Goal: Obtain resource: Download file/media

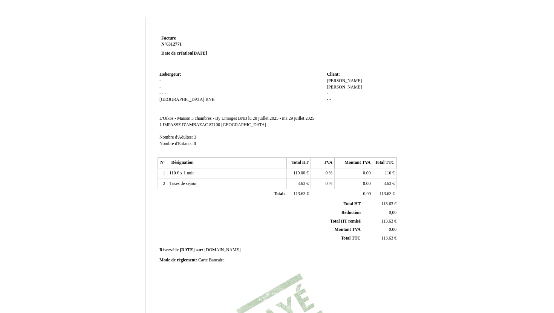
scroll to position [35, 0]
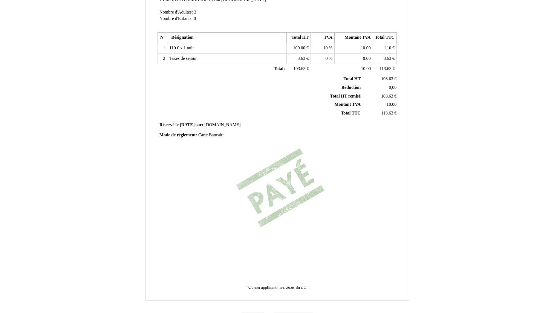
scroll to position [142, 0]
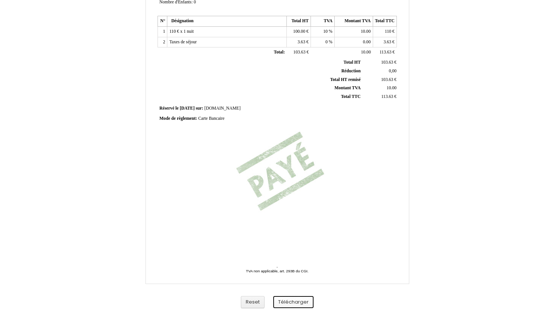
click at [301, 303] on button "Télécharger" at bounding box center [293, 302] width 40 height 12
click at [484, 242] on div "Facture Facture N° 6312771 6312771 Date de création 28 July 2025 Hebergeur: Heb…" at bounding box center [277, 93] width 441 height 437
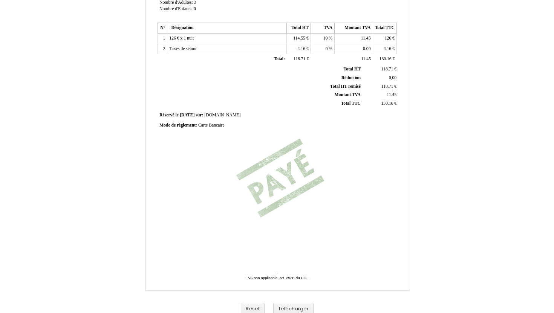
scroll to position [142, 0]
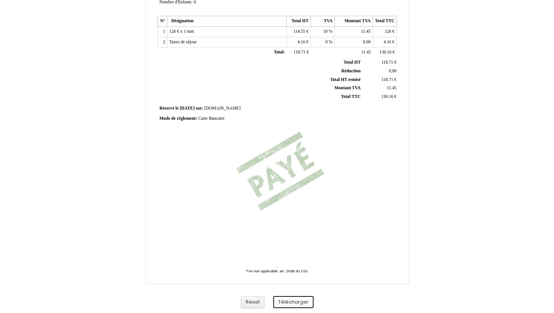
click at [303, 303] on button "Télécharger" at bounding box center [293, 302] width 40 height 12
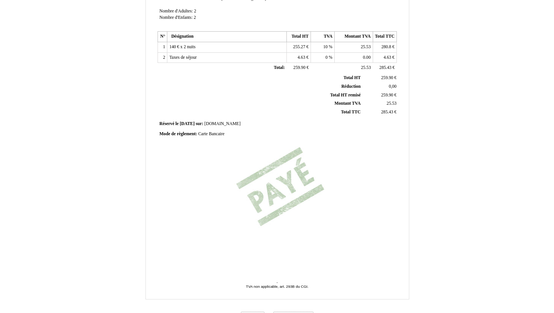
scroll to position [142, 0]
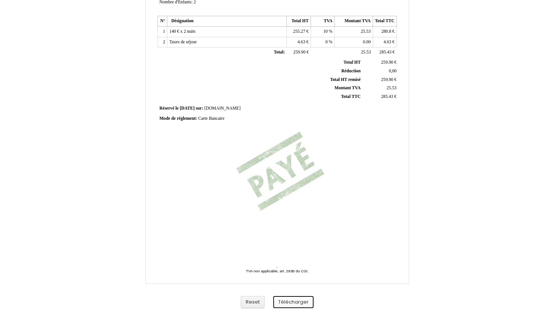
click at [300, 300] on button "Télécharger" at bounding box center [293, 302] width 40 height 12
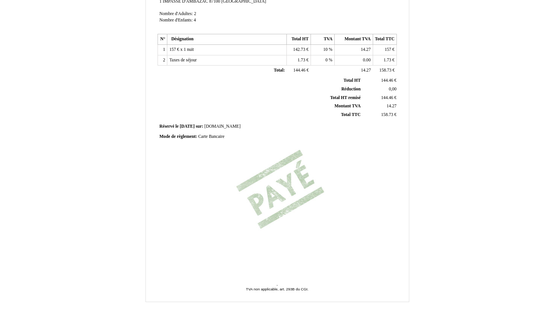
scroll to position [142, 0]
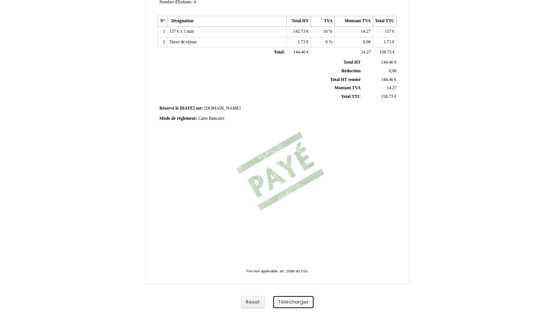
click at [298, 301] on button "Télécharger" at bounding box center [293, 302] width 40 height 12
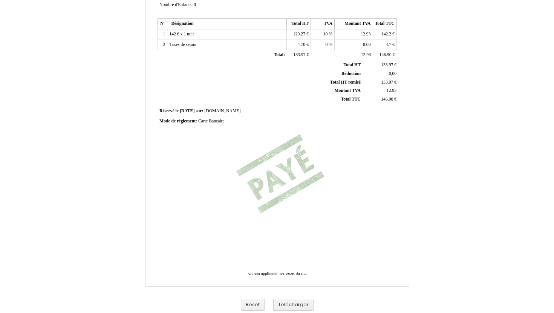
scroll to position [142, 0]
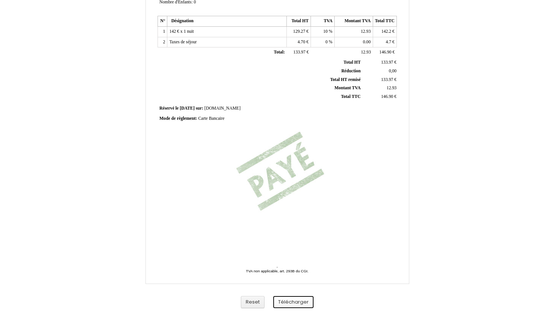
click at [303, 301] on button "Télécharger" at bounding box center [293, 302] width 40 height 12
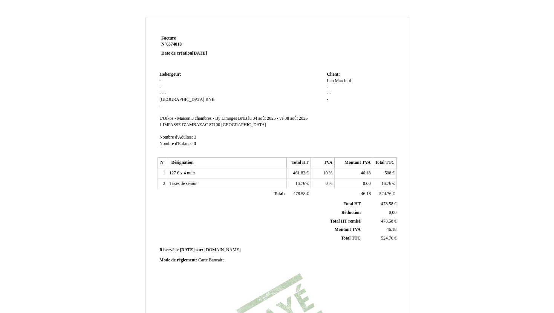
scroll to position [142, 0]
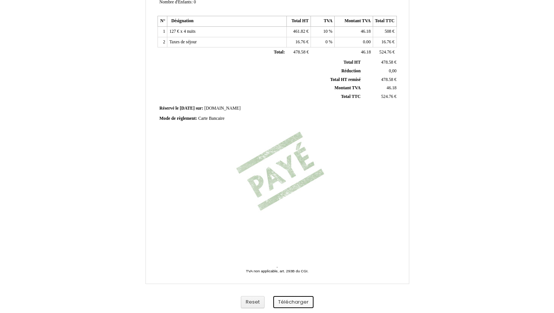
click at [293, 303] on button "Télécharger" at bounding box center [293, 302] width 40 height 12
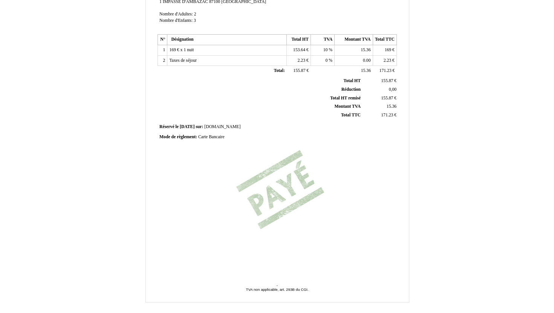
scroll to position [142, 0]
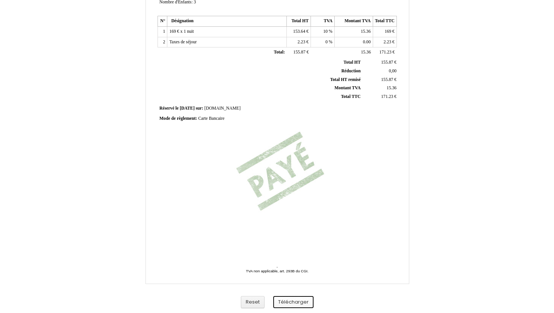
click at [298, 300] on button "Télécharger" at bounding box center [293, 302] width 40 height 12
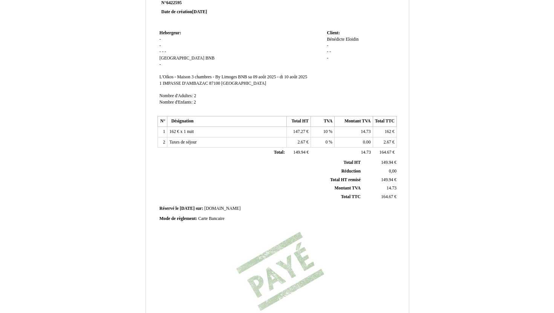
scroll to position [142, 0]
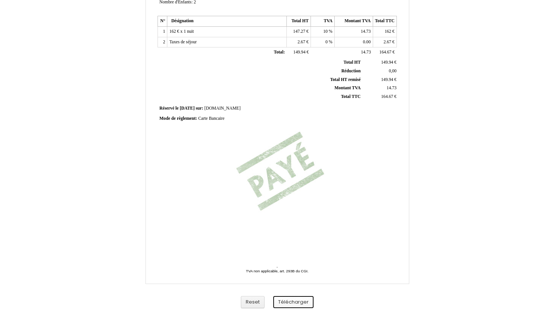
click at [290, 298] on button "Télécharger" at bounding box center [293, 302] width 40 height 12
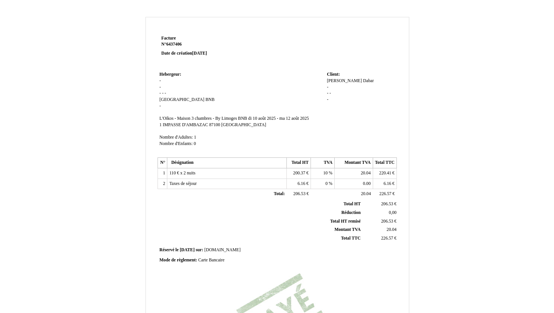
drag, startPoint x: 292, startPoint y: 173, endPoint x: 304, endPoint y: 173, distance: 12.1
click at [304, 173] on span "200.37" at bounding box center [299, 173] width 12 height 5
click at [343, 134] on td "Client: Client: [PERSON_NAME] - - - -" at bounding box center [361, 113] width 72 height 86
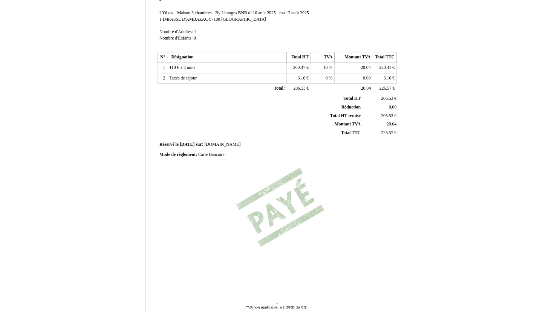
scroll to position [142, 0]
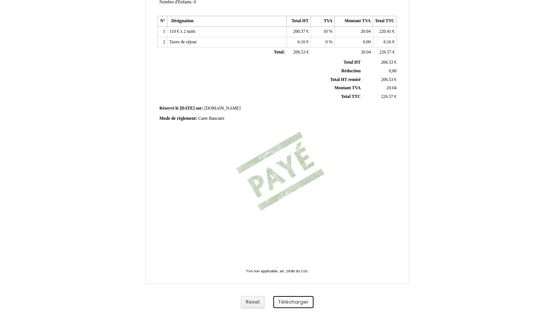
click at [300, 301] on button "Télécharger" at bounding box center [293, 302] width 40 height 12
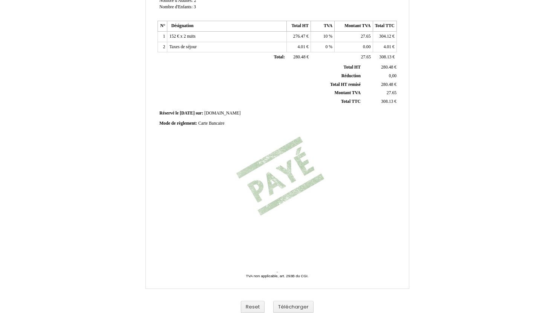
scroll to position [142, 0]
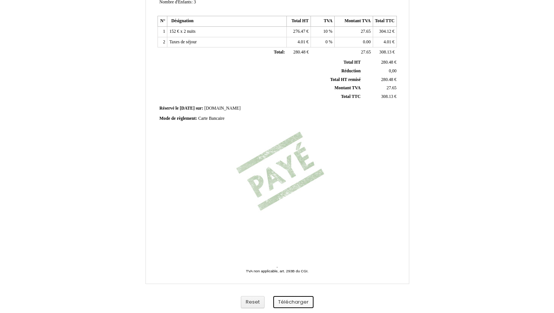
click at [303, 301] on button "Télécharger" at bounding box center [293, 302] width 40 height 12
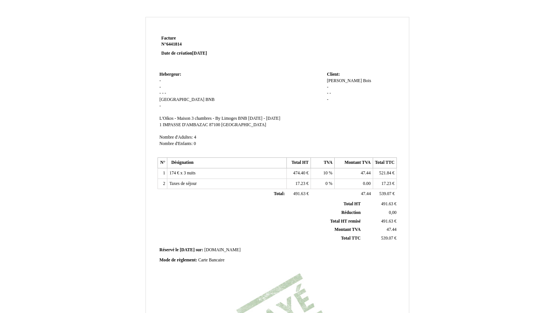
click at [446, 10] on div "Facture Facture N° 6441814 6441814 Date de création [DATE] Hebergeur: [GEOGRAPH…" at bounding box center [277, 231] width 554 height 445
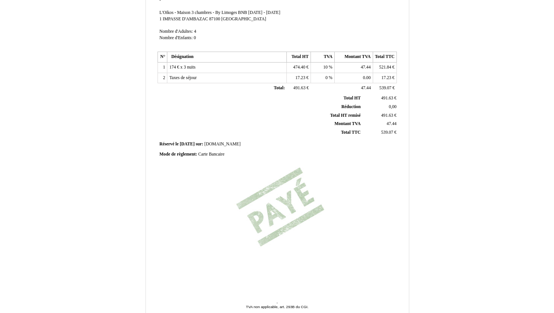
scroll to position [142, 0]
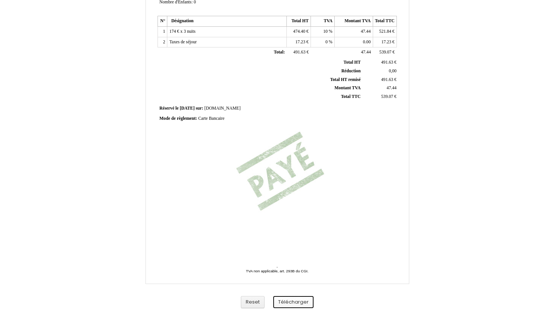
click at [294, 303] on button "Télécharger" at bounding box center [293, 302] width 40 height 12
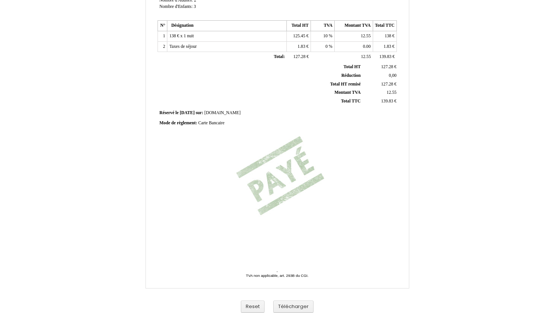
scroll to position [142, 0]
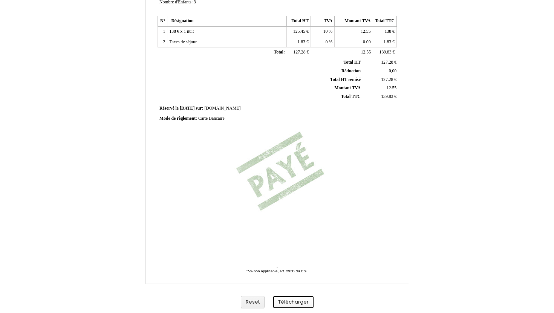
click at [303, 302] on button "Télécharger" at bounding box center [293, 302] width 40 height 12
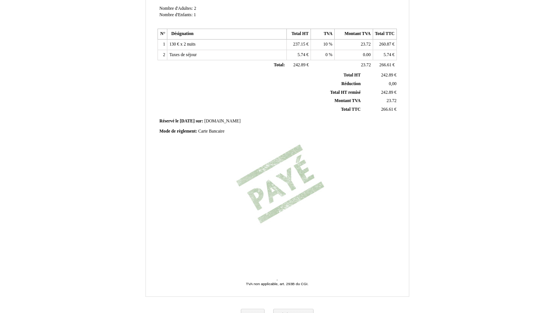
scroll to position [142, 0]
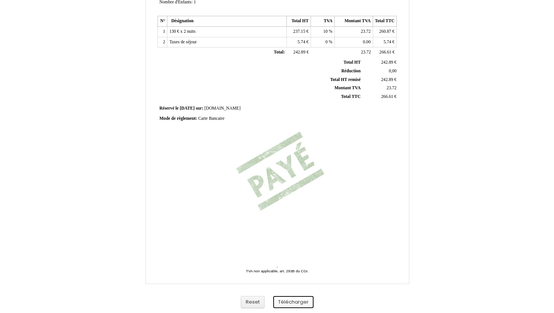
click at [303, 303] on button "Télécharger" at bounding box center [293, 302] width 40 height 12
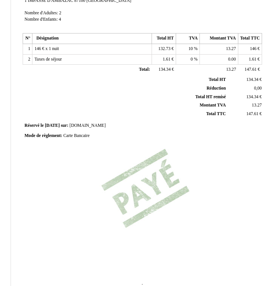
scroll to position [168, 18]
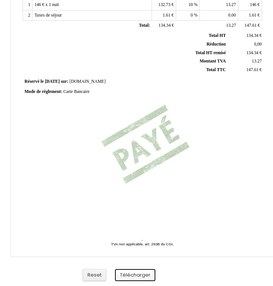
click at [148, 275] on button "Télécharger" at bounding box center [135, 275] width 40 height 12
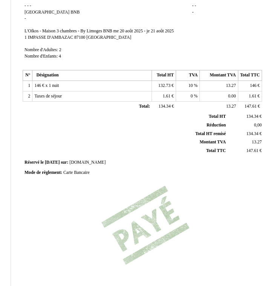
scroll to position [0, 18]
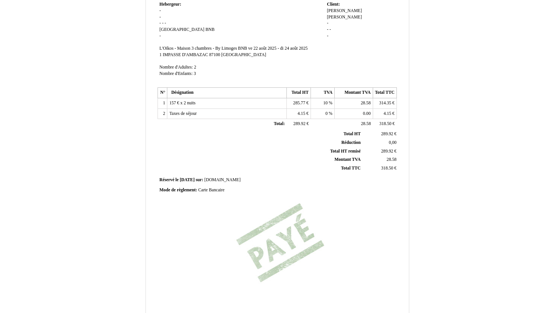
scroll to position [142, 0]
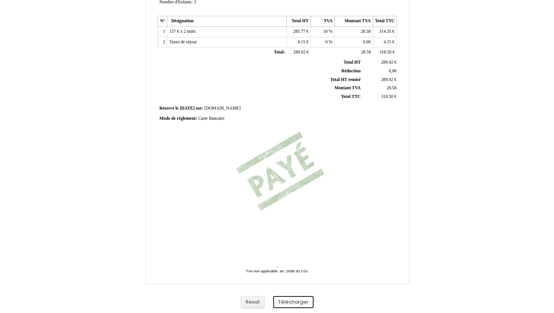
click at [303, 302] on button "Télécharger" at bounding box center [293, 302] width 40 height 12
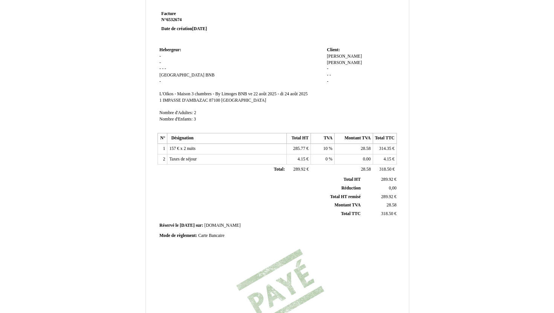
scroll to position [0, 0]
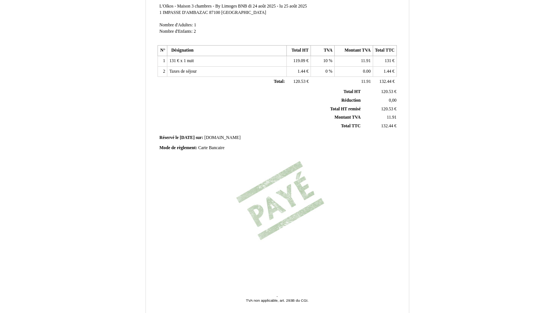
scroll to position [142, 0]
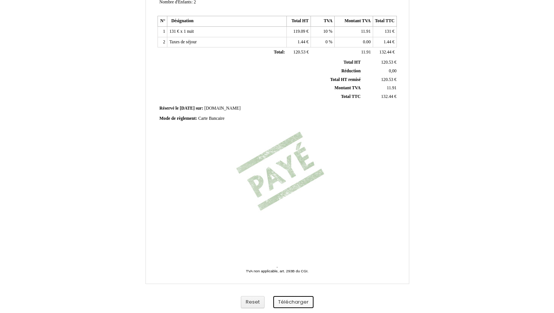
click at [303, 300] on button "Télécharger" at bounding box center [293, 302] width 40 height 12
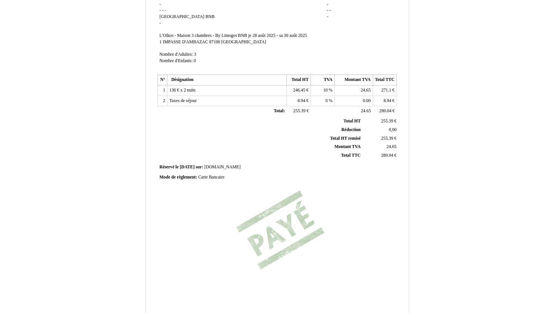
scroll to position [142, 0]
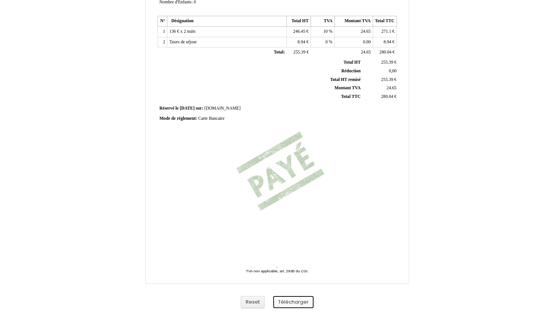
click at [299, 303] on button "Télécharger" at bounding box center [293, 302] width 40 height 12
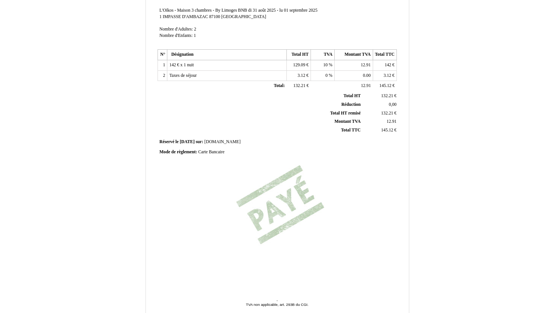
scroll to position [142, 0]
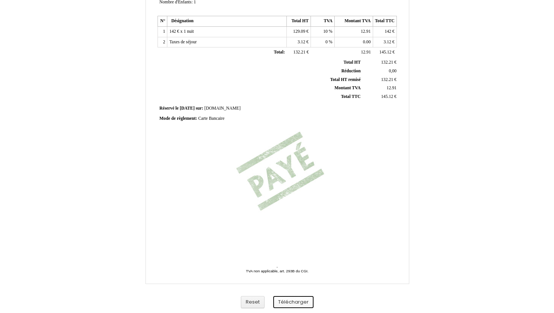
click at [296, 304] on button "Télécharger" at bounding box center [293, 302] width 40 height 12
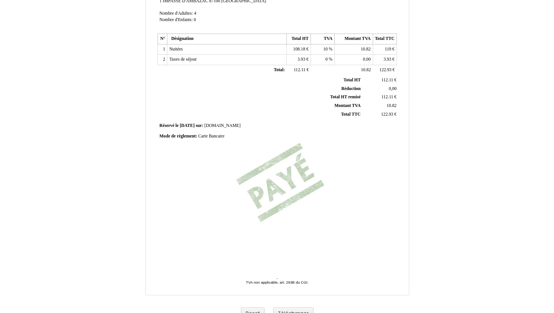
scroll to position [142, 0]
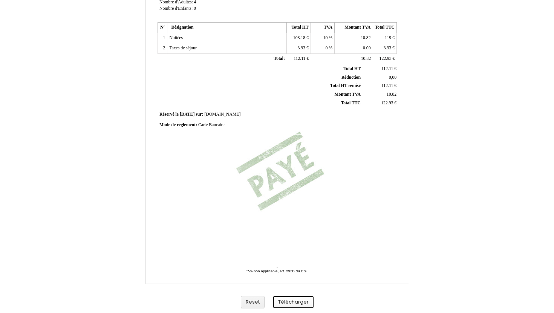
click at [299, 300] on button "Télécharger" at bounding box center [293, 302] width 40 height 12
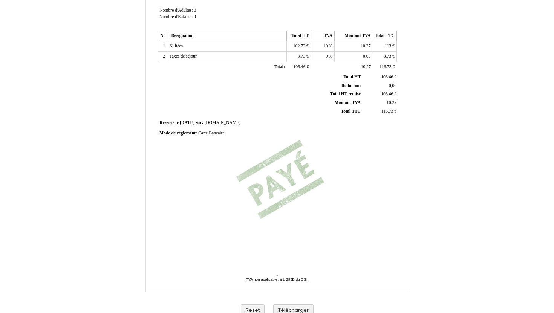
scroll to position [142, 0]
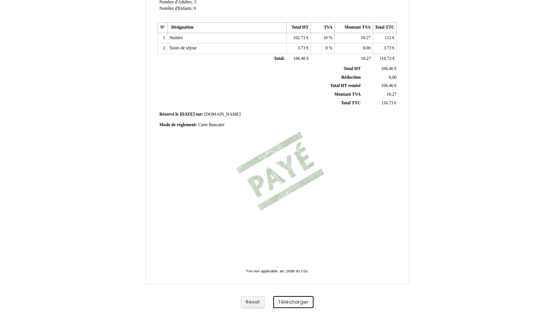
click at [301, 303] on button "Télécharger" at bounding box center [293, 302] width 40 height 12
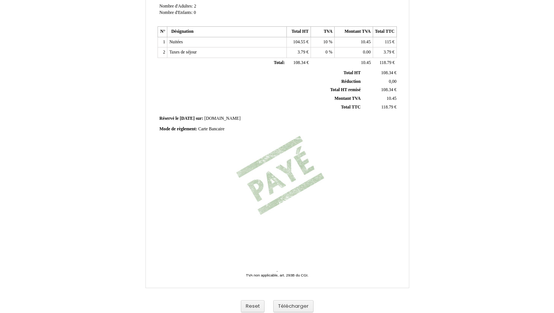
scroll to position [142, 0]
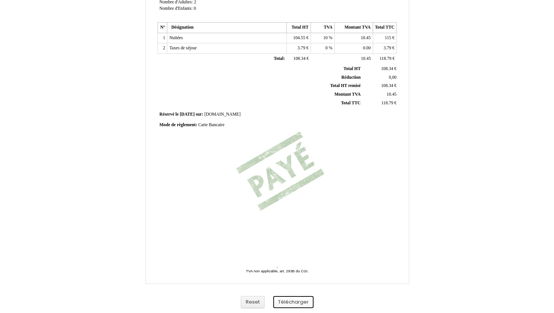
click at [303, 302] on button "Télécharger" at bounding box center [293, 302] width 40 height 12
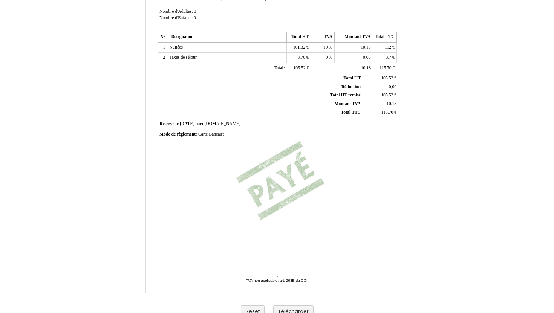
scroll to position [142, 0]
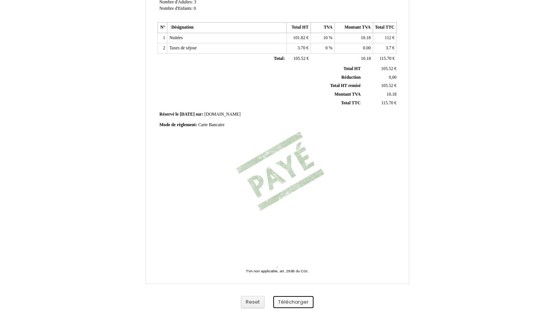
click at [297, 301] on button "Télécharger" at bounding box center [293, 302] width 40 height 12
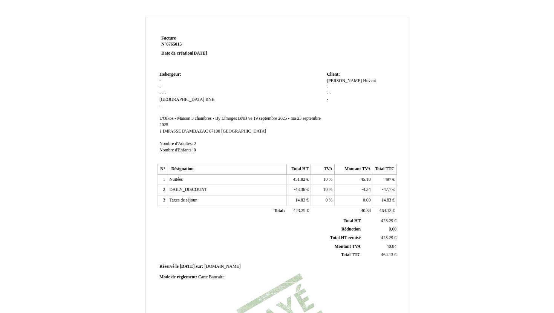
click at [511, 150] on div "Facture Facture N° 6765015 6765015 Date de création 16 September 2025 Hebergeur…" at bounding box center [277, 231] width 554 height 445
click at [477, 123] on div "Facture Facture N° 6765015 6765015 Date de création 16 September 2025 Hebergeur…" at bounding box center [277, 235] width 441 height 437
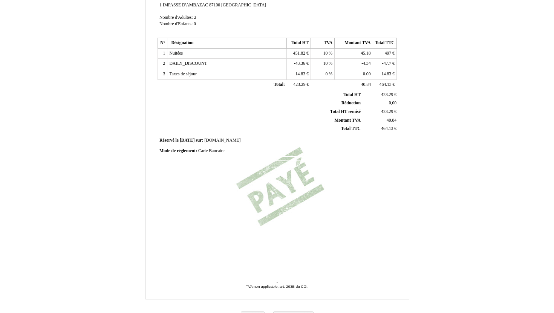
scroll to position [142, 0]
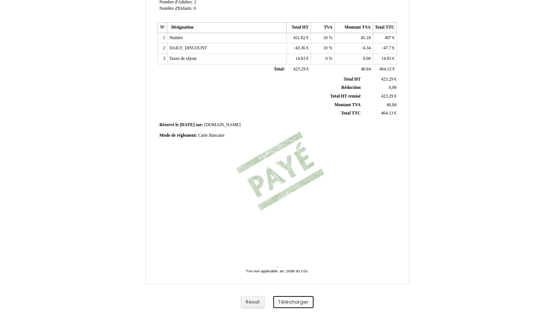
click at [298, 302] on button "Télécharger" at bounding box center [293, 302] width 40 height 12
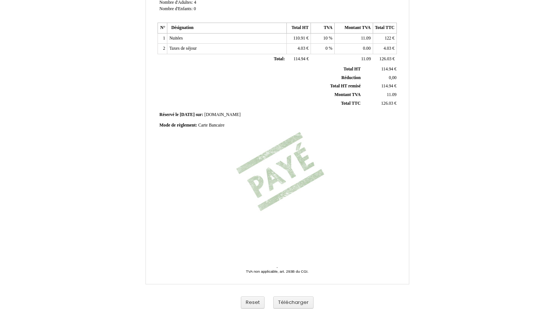
scroll to position [142, 0]
click at [298, 302] on button "Télécharger" at bounding box center [293, 302] width 40 height 12
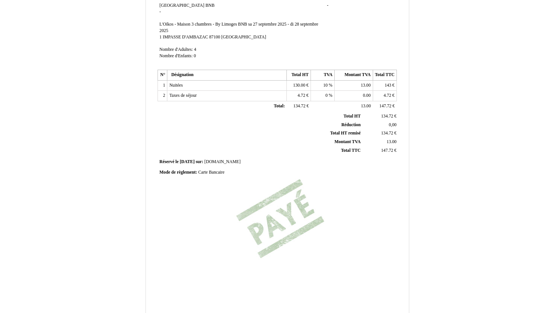
scroll to position [142, 0]
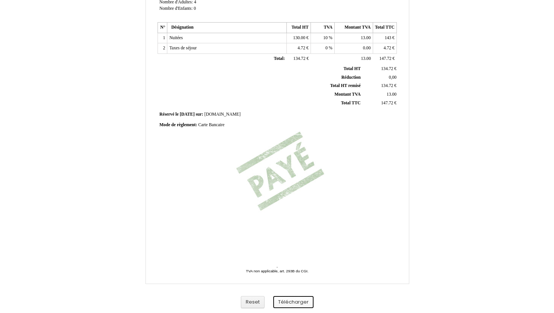
click at [295, 304] on button "Télécharger" at bounding box center [293, 302] width 40 height 12
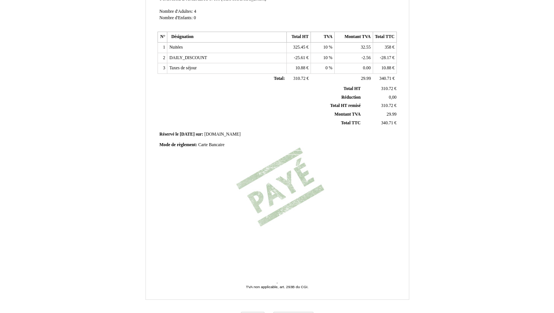
scroll to position [142, 0]
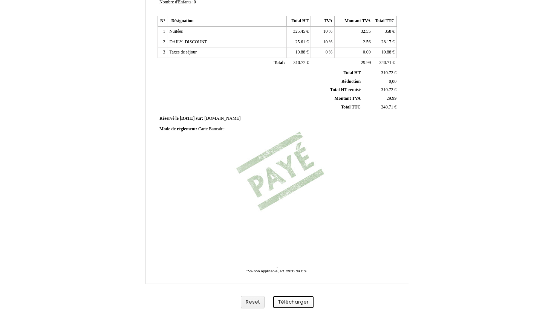
click at [295, 304] on button "Télécharger" at bounding box center [293, 302] width 40 height 12
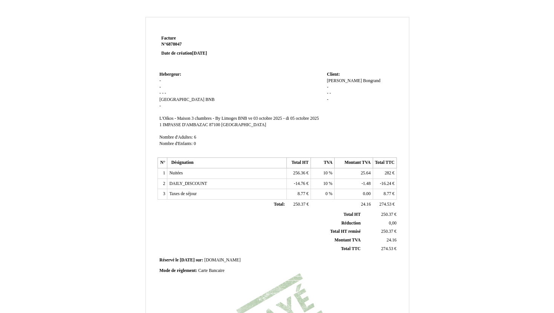
scroll to position [142, 0]
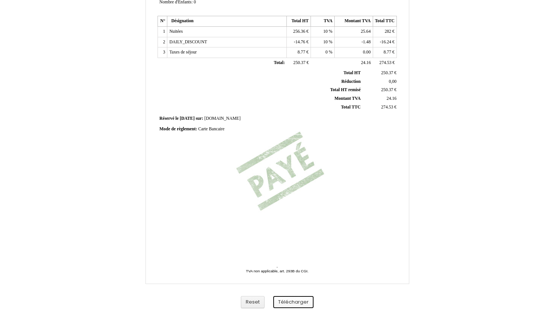
click at [301, 303] on button "Télécharger" at bounding box center [293, 302] width 40 height 12
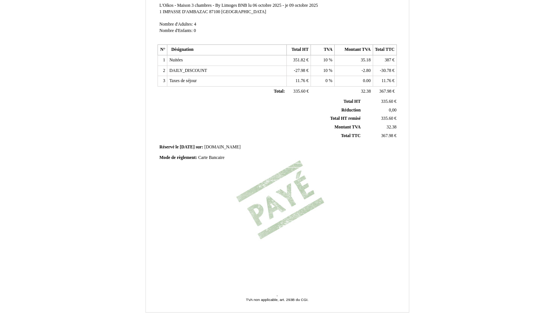
scroll to position [142, 0]
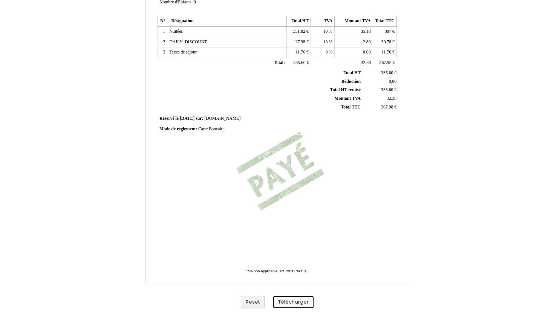
click at [293, 300] on button "Télécharger" at bounding box center [293, 302] width 40 height 12
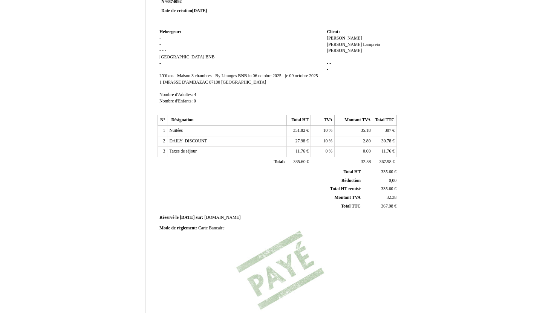
scroll to position [0, 0]
